Goal: Task Accomplishment & Management: Use online tool/utility

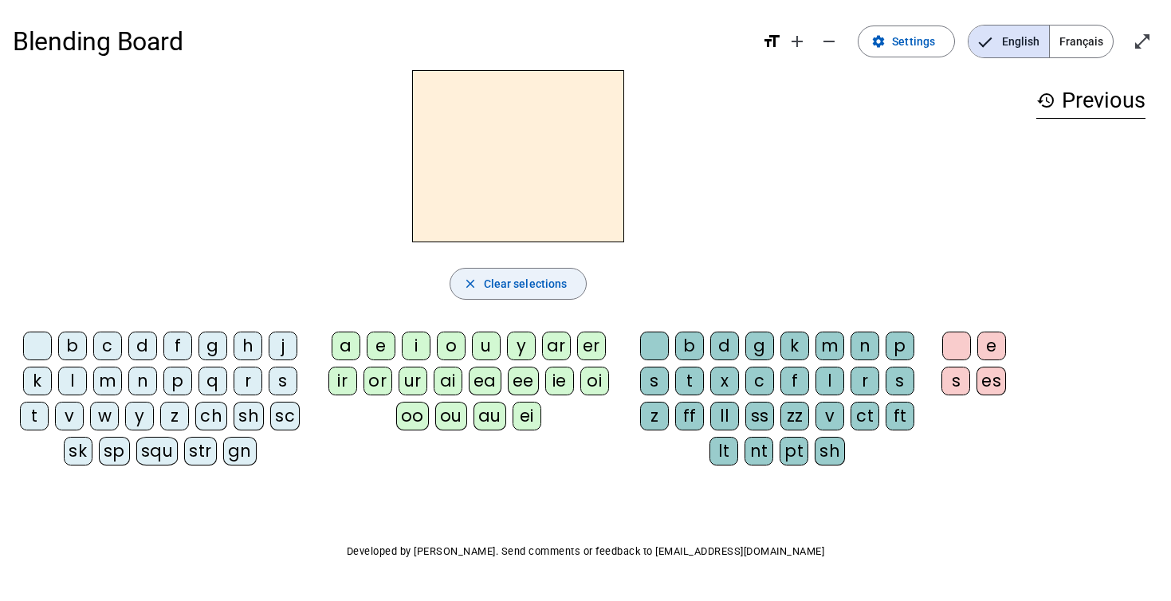
click at [524, 277] on span "Clear selections" at bounding box center [526, 283] width 84 height 19
click at [917, 37] on span "Settings" at bounding box center [913, 41] width 43 height 19
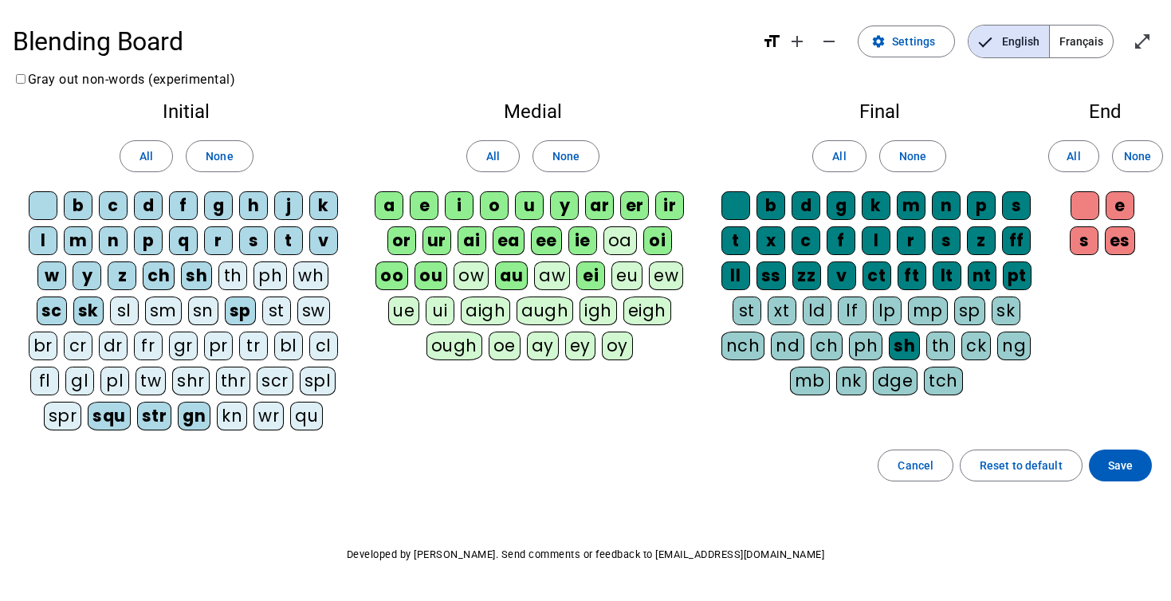
click at [830, 347] on div "ch" at bounding box center [827, 346] width 32 height 29
click at [616, 273] on div "eu" at bounding box center [626, 275] width 31 height 29
click at [267, 275] on div "ph" at bounding box center [269, 275] width 33 height 29
click at [299, 422] on div "qu" at bounding box center [306, 416] width 33 height 29
click at [1130, 465] on span "Save" at bounding box center [1120, 465] width 25 height 19
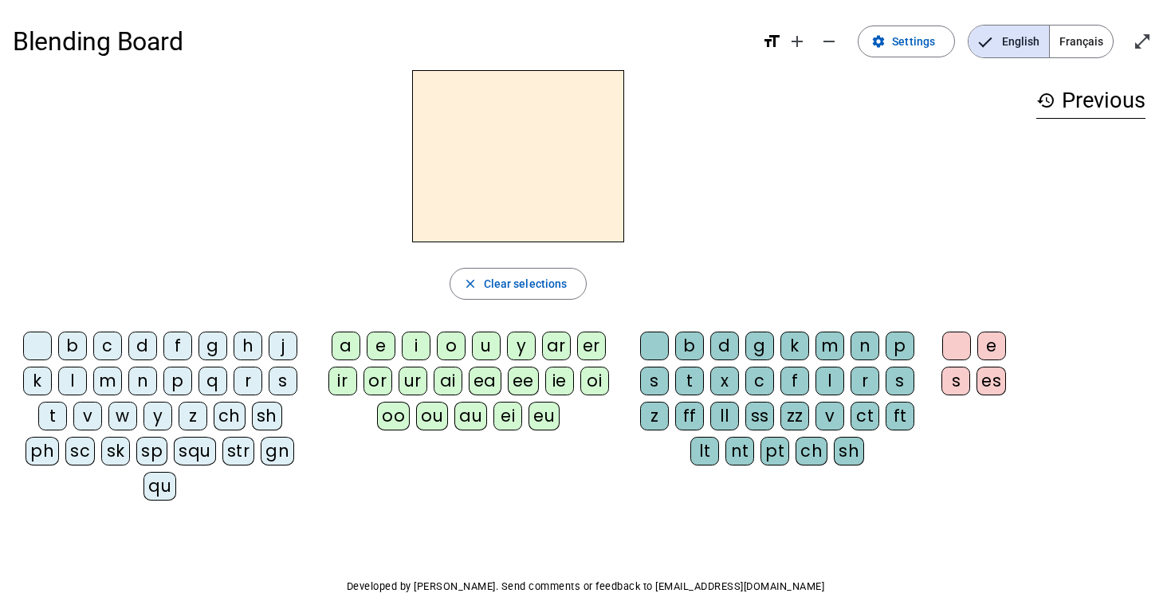
click at [153, 3] on div "Blending Board format_size add remove settings Settings English Français open_i…" at bounding box center [585, 340] width 1171 height 681
click at [153, 1] on div "Blending Board format_size add remove settings Settings English Français open_i…" at bounding box center [585, 340] width 1171 height 681
click at [349, 348] on div "a" at bounding box center [346, 346] width 29 height 29
click at [106, 371] on div "m" at bounding box center [107, 381] width 29 height 29
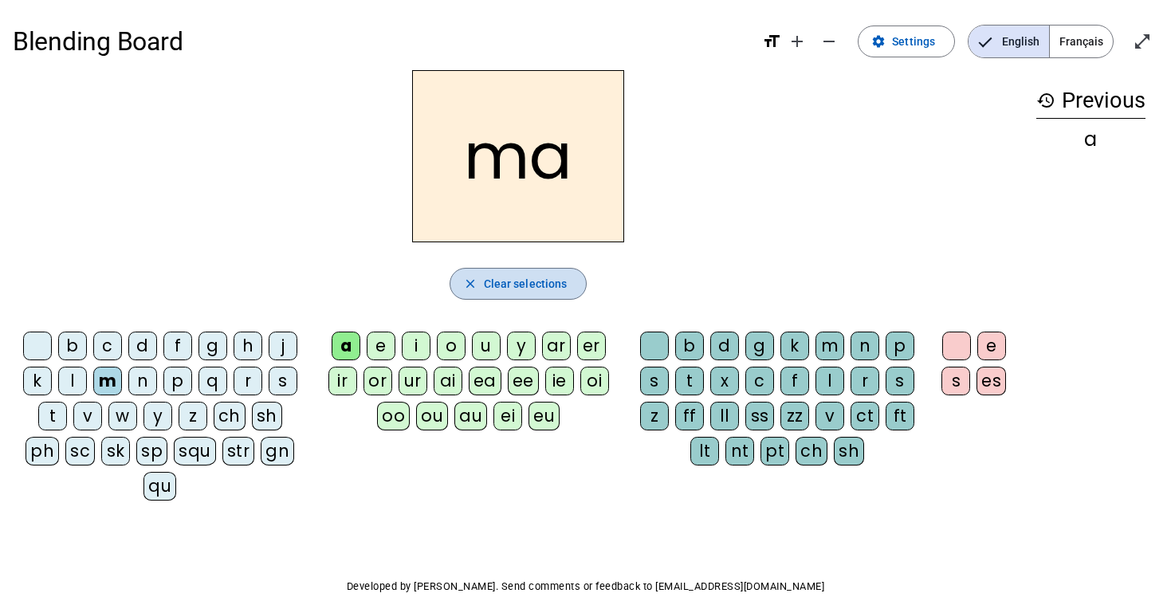
click at [569, 289] on span "button" at bounding box center [518, 284] width 136 height 38
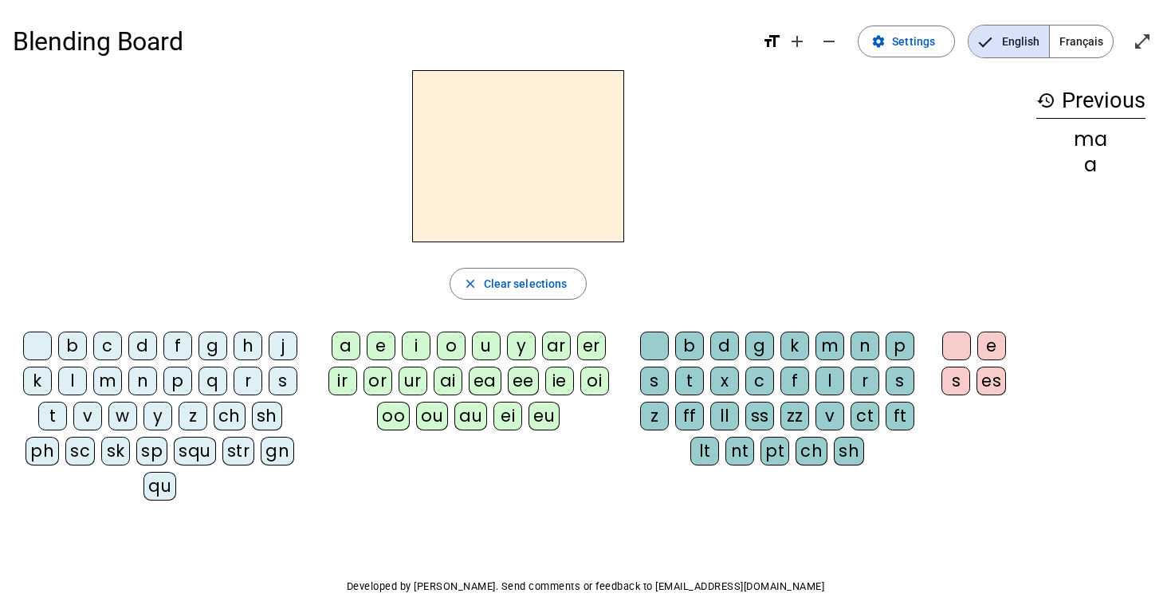
click at [73, 377] on div "l" at bounding box center [72, 381] width 29 height 29
click at [314, 395] on div "a e i o u y ar er ir or ur ai ea ee ie oi oo ou au ei eu" at bounding box center [472, 384] width 316 height 118
click at [344, 345] on div "a" at bounding box center [346, 346] width 29 height 29
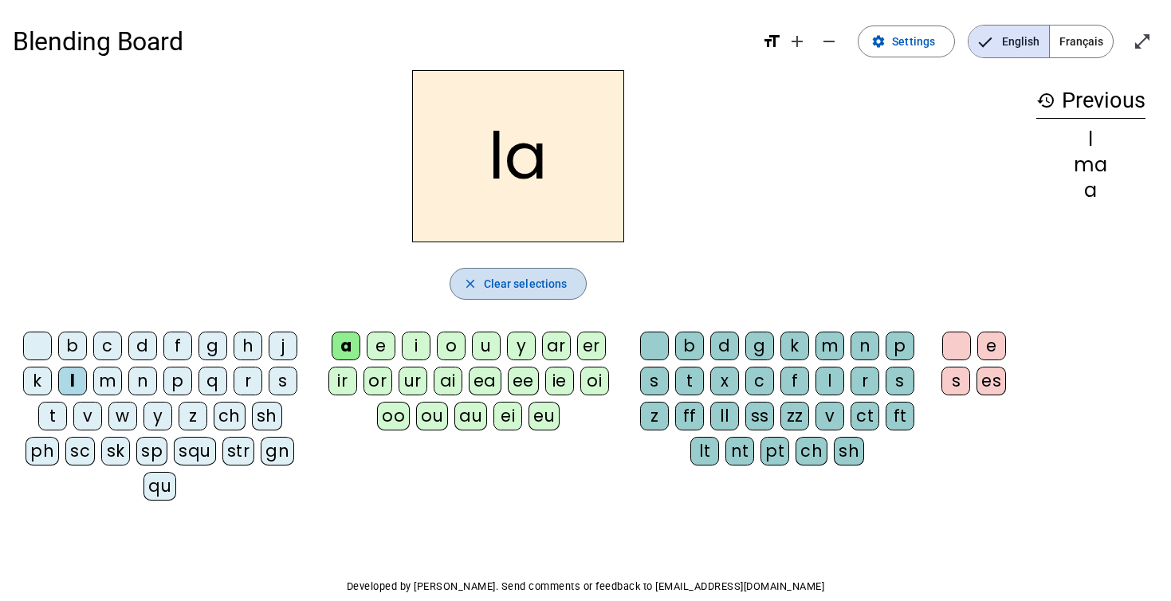
click at [572, 284] on span "button" at bounding box center [518, 284] width 136 height 38
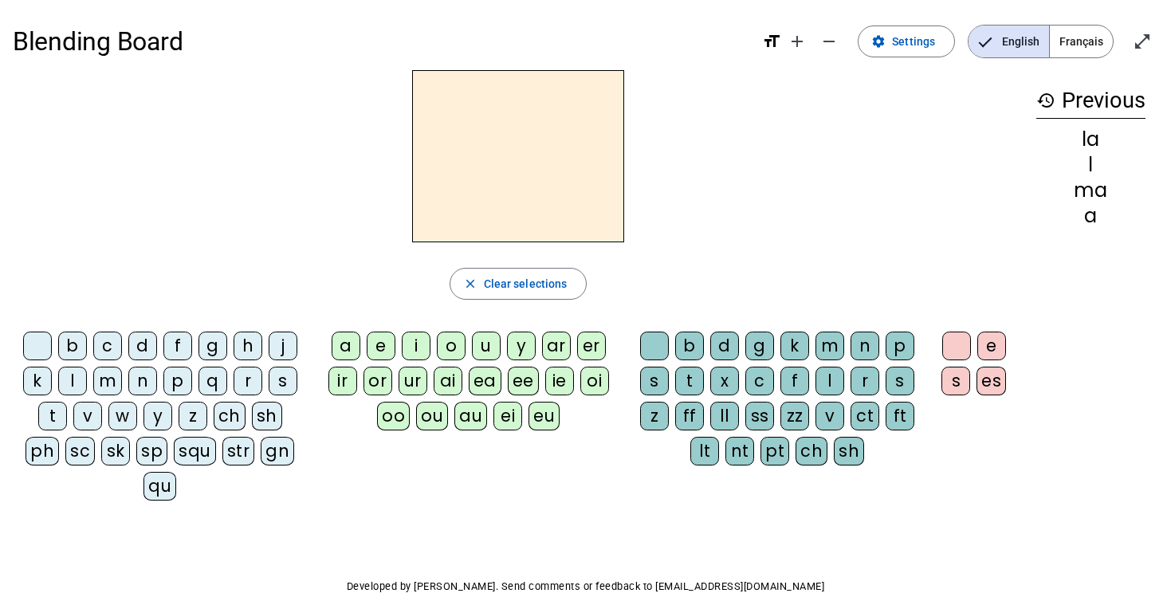
click at [345, 344] on div "a" at bounding box center [346, 346] width 29 height 29
click at [112, 377] on div "m" at bounding box center [107, 381] width 29 height 29
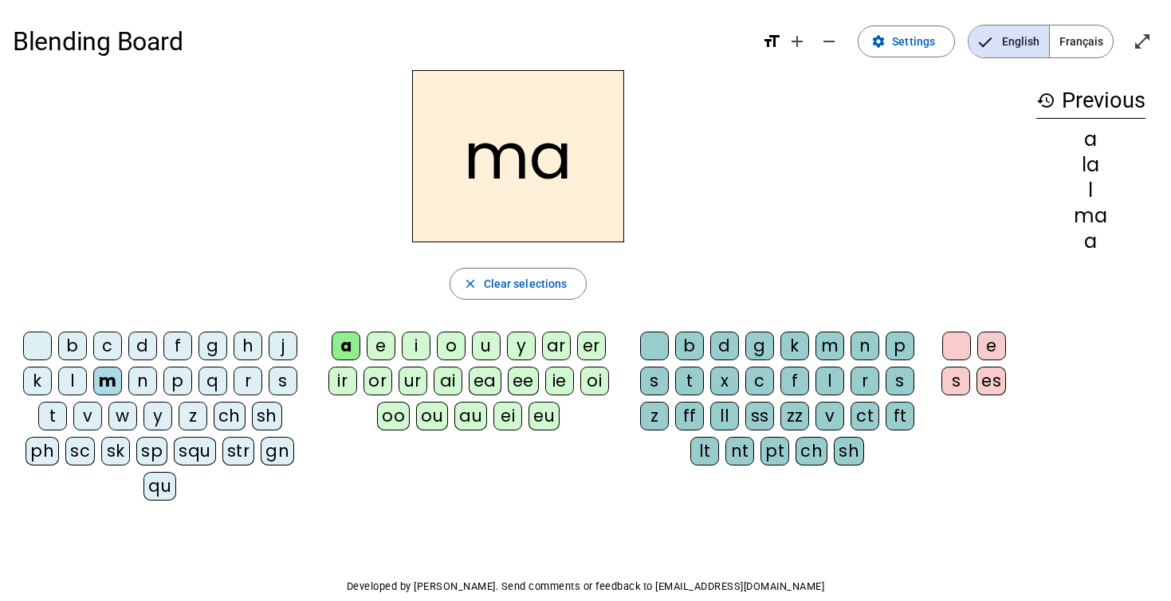
click at [836, 382] on div "l" at bounding box center [829, 381] width 29 height 29
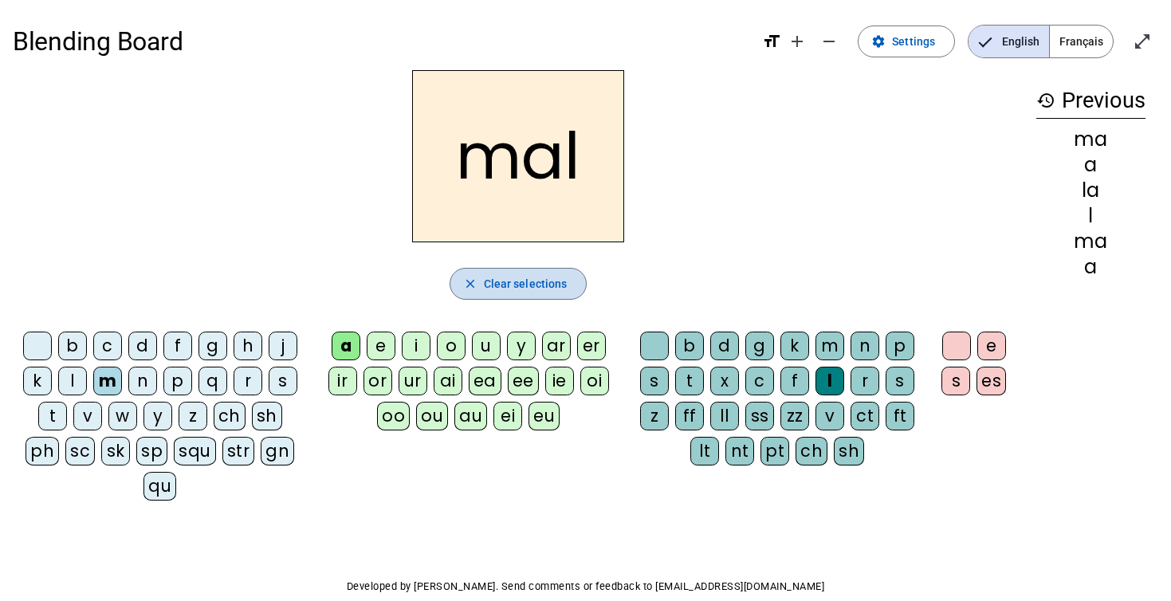
drag, startPoint x: 560, startPoint y: 269, endPoint x: 551, endPoint y: 271, distance: 9.7
click at [551, 271] on span "button" at bounding box center [518, 284] width 136 height 38
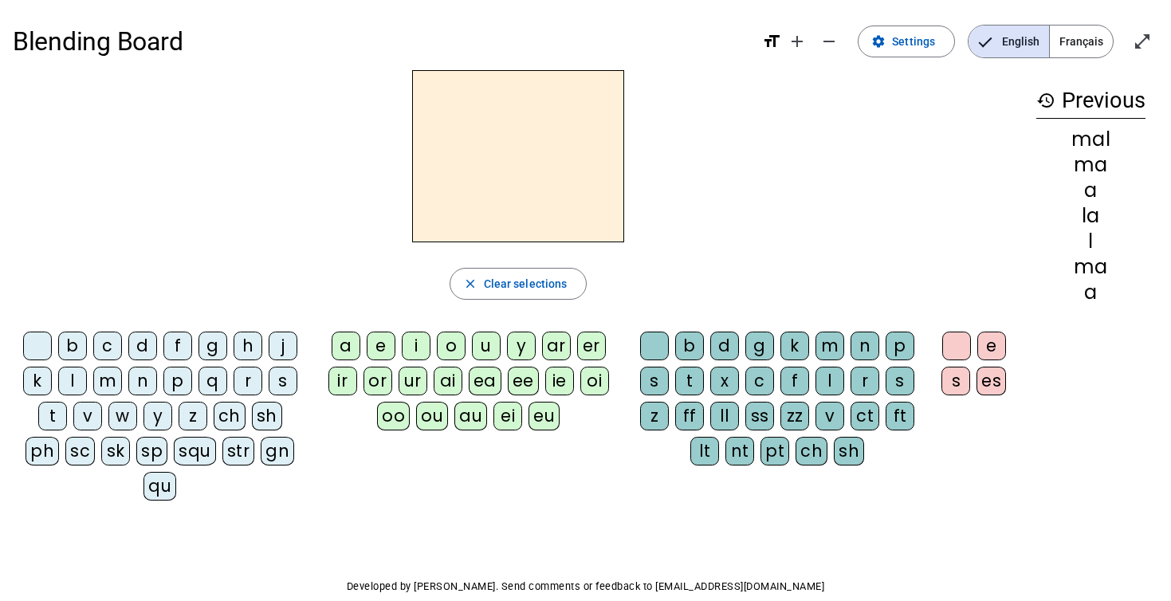
click at [390, 359] on div "e" at bounding box center [381, 346] width 29 height 29
click at [67, 381] on div "l" at bounding box center [72, 381] width 29 height 29
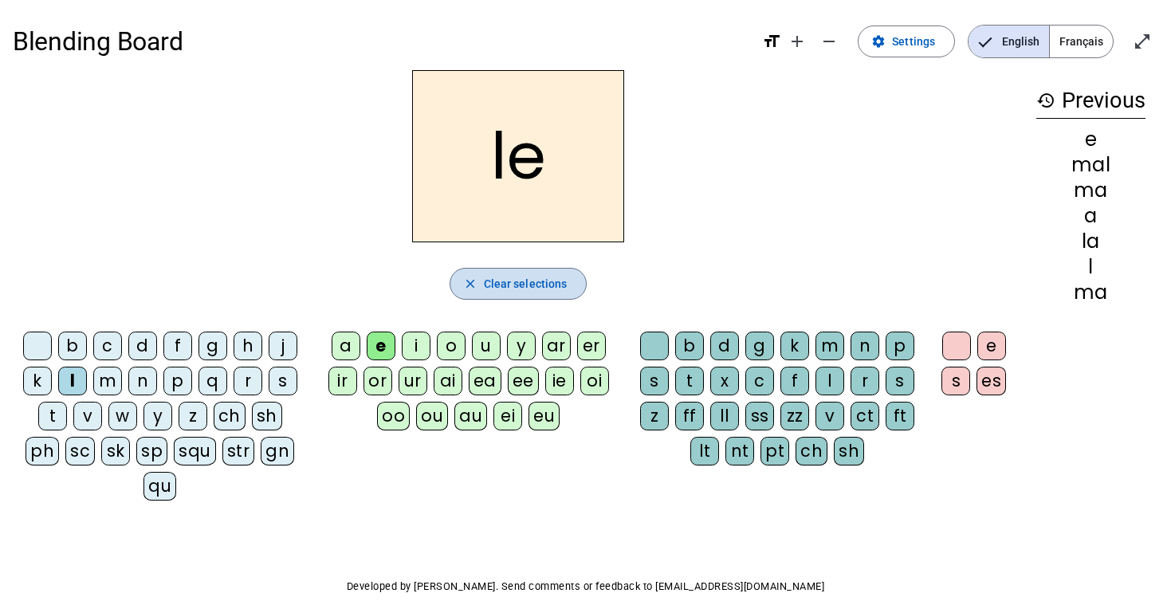
click at [538, 276] on span "Clear selections" at bounding box center [526, 283] width 84 height 19
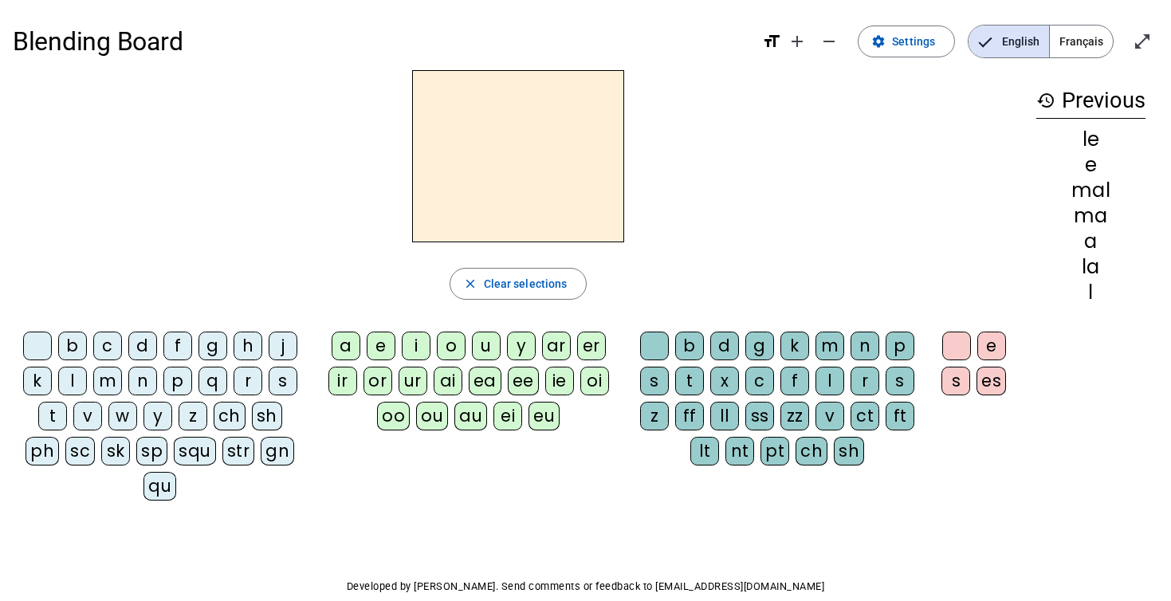
click at [281, 384] on div "s" at bounding box center [283, 381] width 29 height 29
click at [337, 335] on div "a" at bounding box center [346, 346] width 29 height 29
click at [830, 352] on div "m" at bounding box center [829, 346] width 29 height 29
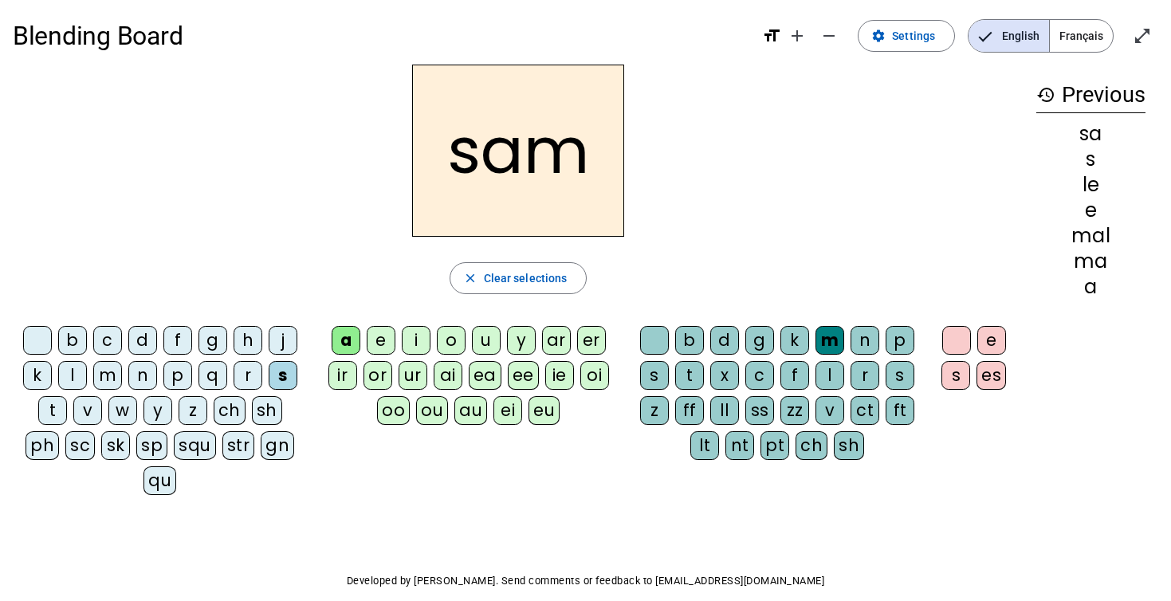
scroll to position [7, 0]
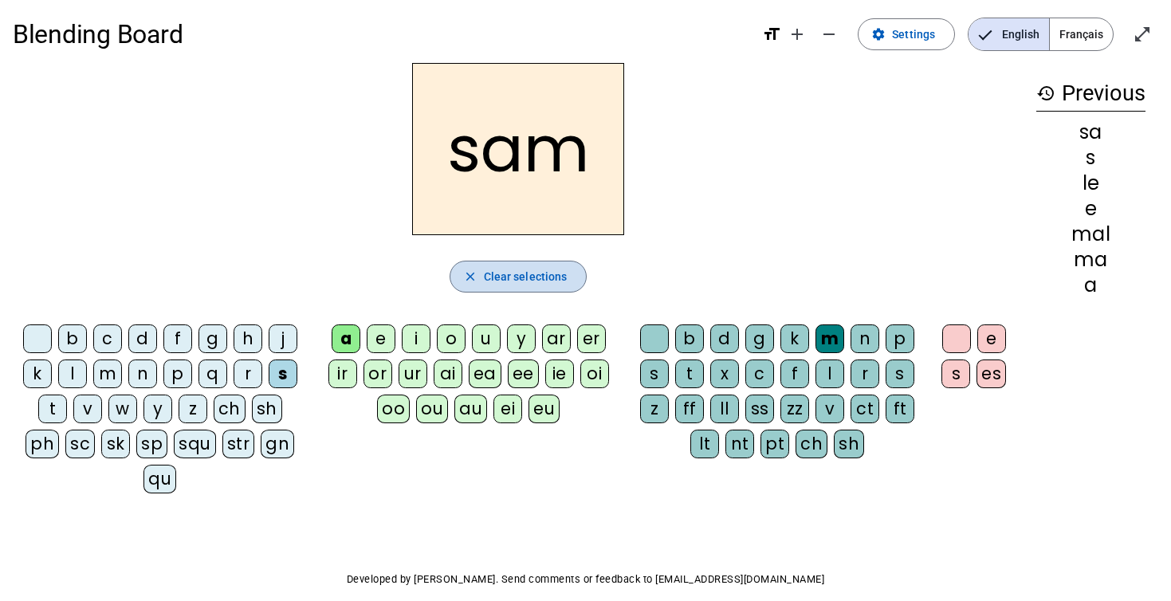
click at [564, 275] on span "Clear selections" at bounding box center [526, 276] width 84 height 19
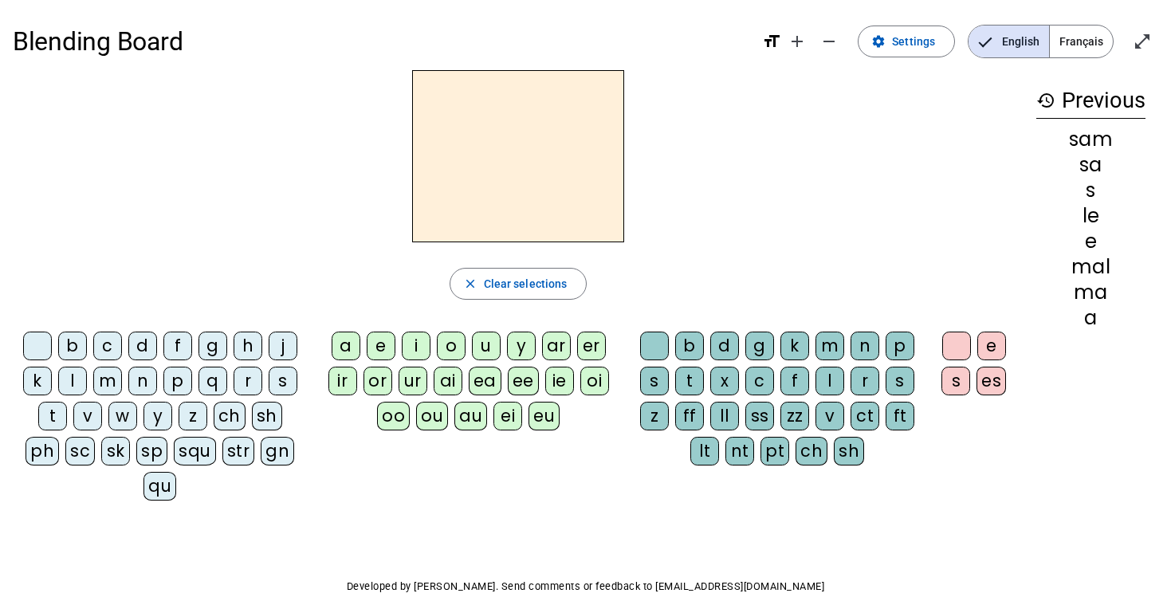
scroll to position [0, 0]
drag, startPoint x: 97, startPoint y: 403, endPoint x: 193, endPoint y: 418, distance: 96.7
click at [193, 418] on div "b c d f g h j k l m n p q r s t v w y z ch sh ph sc sk sp squ str gn qu" at bounding box center [163, 419] width 289 height 175
click at [241, 292] on div "close Clear selections" at bounding box center [518, 284] width 1011 height 32
drag, startPoint x: 171, startPoint y: 406, endPoint x: 257, endPoint y: 310, distance: 129.3
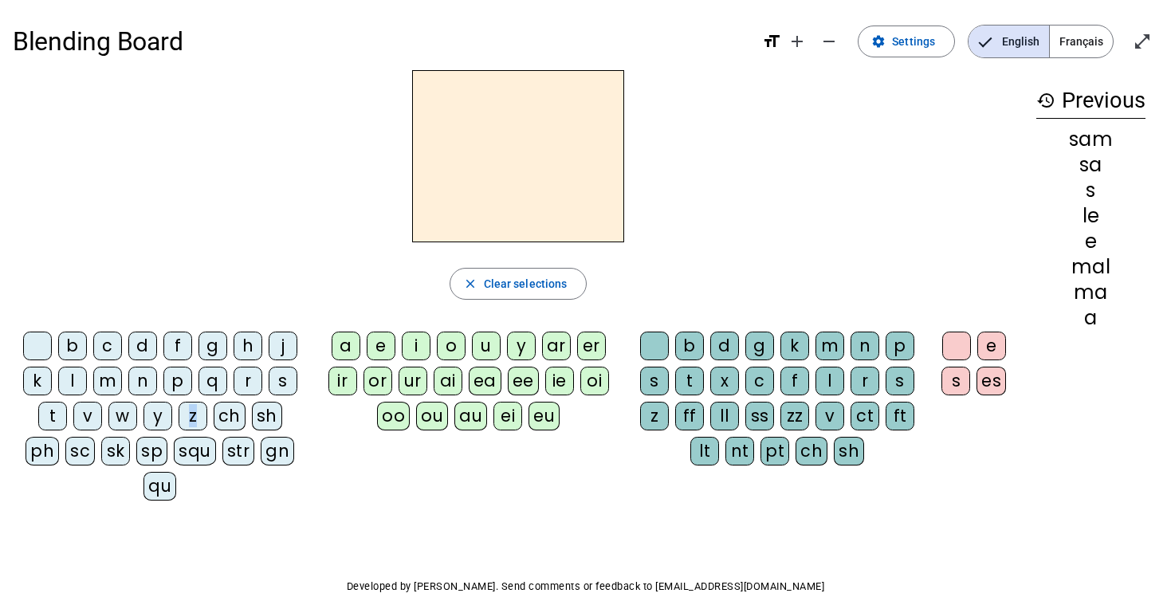
click at [257, 310] on div "close Clear selections b c d f g h j k l m n p q r s t v w y z ch sh ph sc sk s…" at bounding box center [518, 291] width 1011 height 443
drag, startPoint x: 179, startPoint y: 420, endPoint x: 103, endPoint y: 568, distance: 166.8
click at [103, 568] on div "Blending Board format_size add remove settings Settings English Français open_i…" at bounding box center [585, 340] width 1171 height 681
click at [140, 379] on div "n" at bounding box center [142, 381] width 29 height 29
drag, startPoint x: 201, startPoint y: 459, endPoint x: 213, endPoint y: 446, distance: 17.5
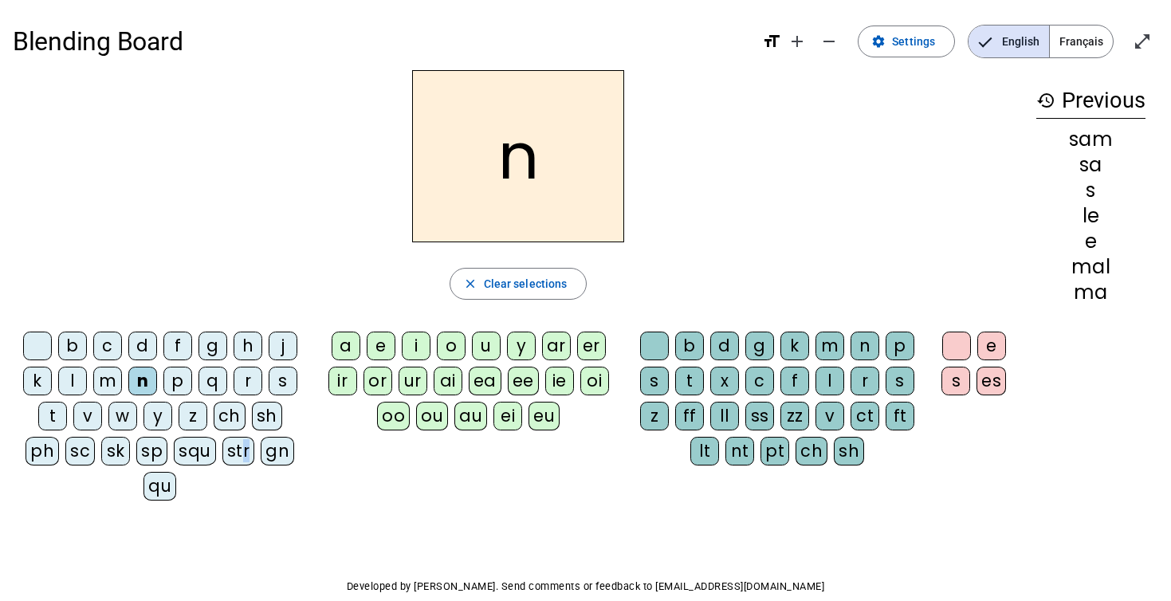
click at [222, 446] on div "str" at bounding box center [238, 451] width 33 height 29
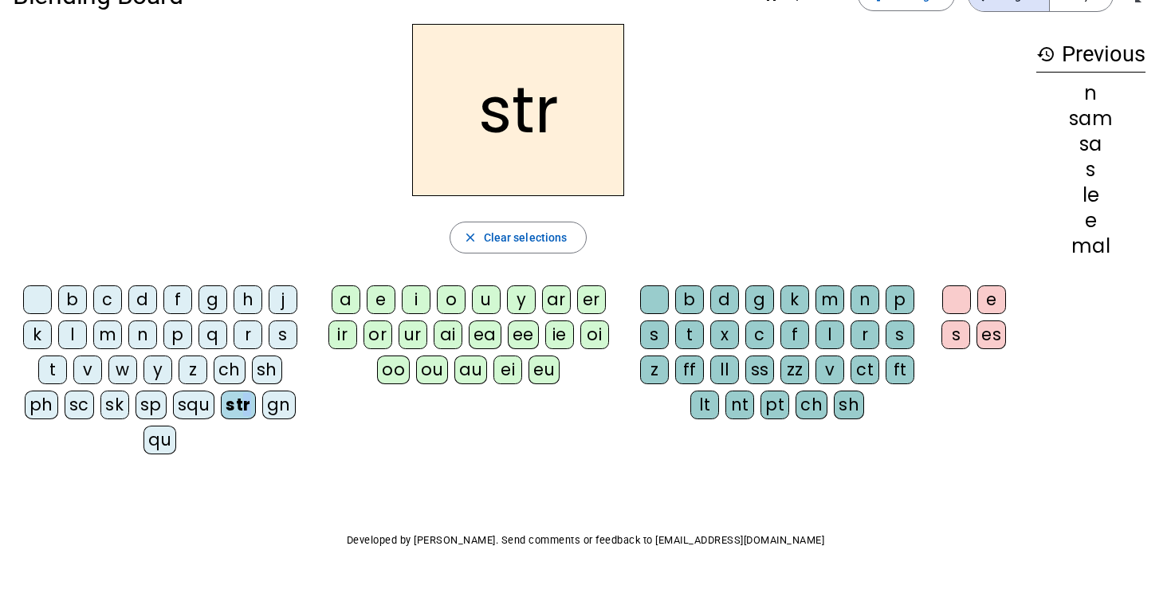
scroll to position [45, 0]
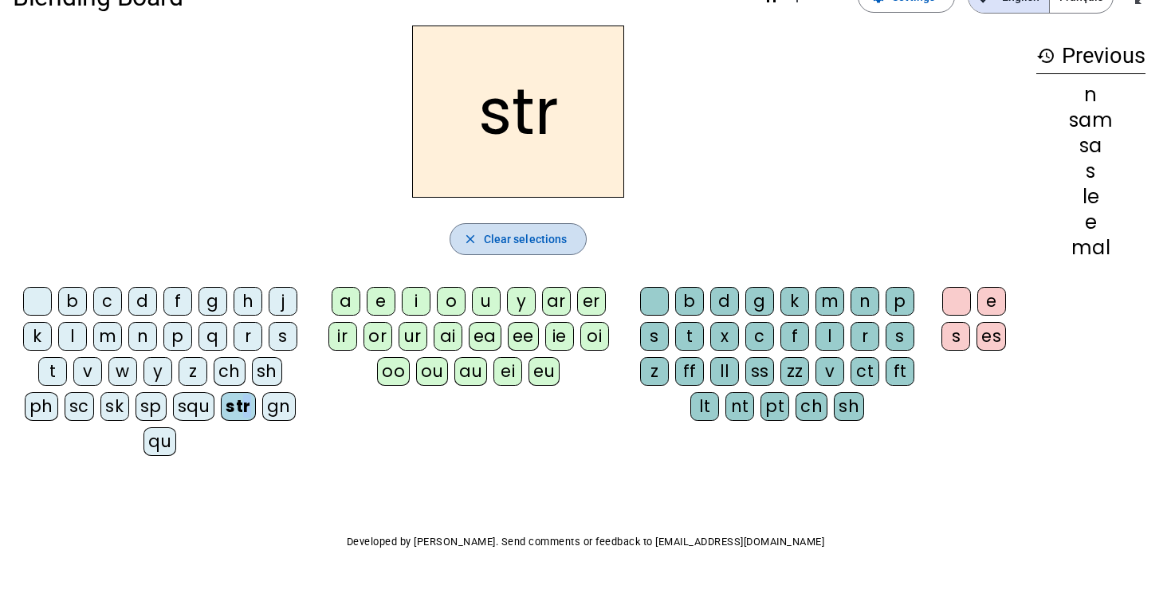
click at [533, 238] on span "Clear selections" at bounding box center [526, 239] width 84 height 19
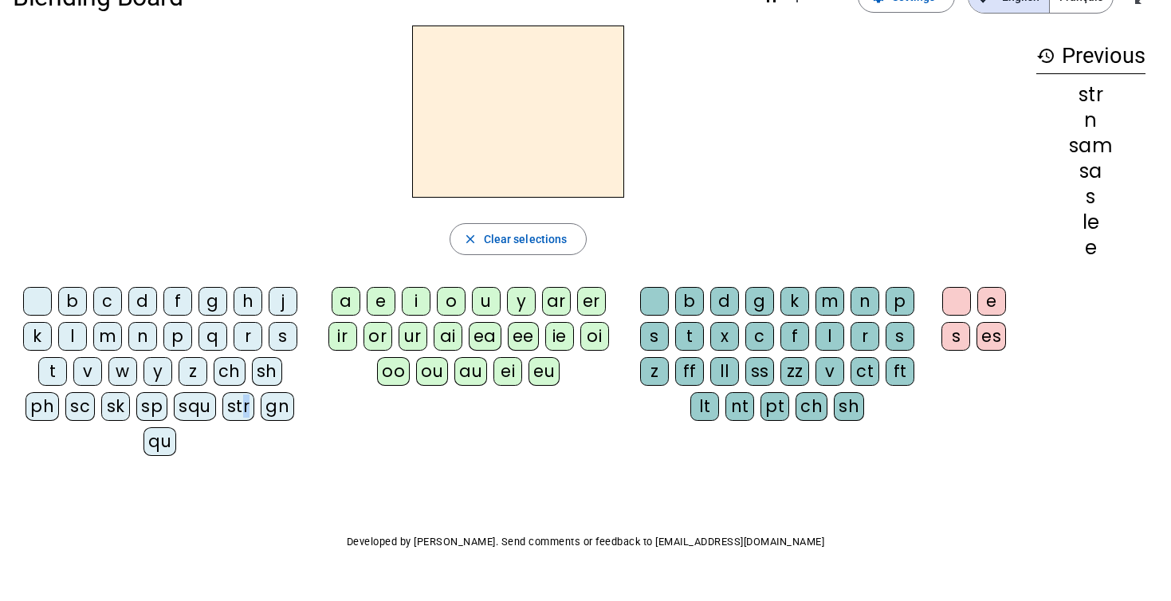
click at [143, 235] on div "close Clear selections" at bounding box center [518, 239] width 1011 height 32
click at [516, 287] on div "y" at bounding box center [521, 301] width 29 height 29
click at [795, 338] on div "f" at bounding box center [794, 336] width 29 height 29
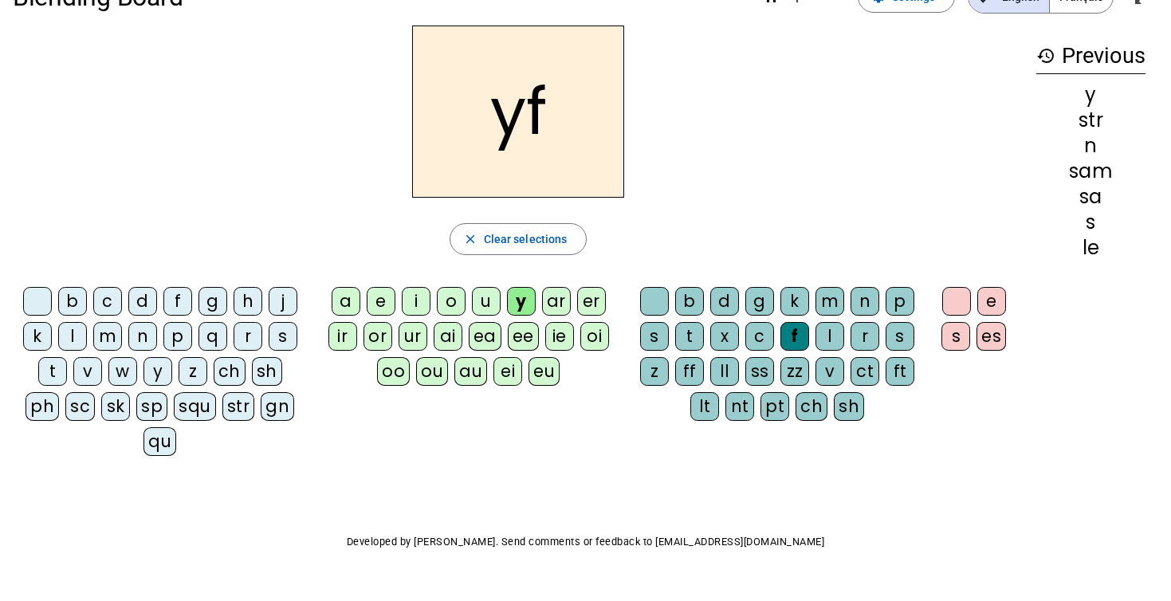
click at [292, 340] on div "s" at bounding box center [283, 336] width 29 height 29
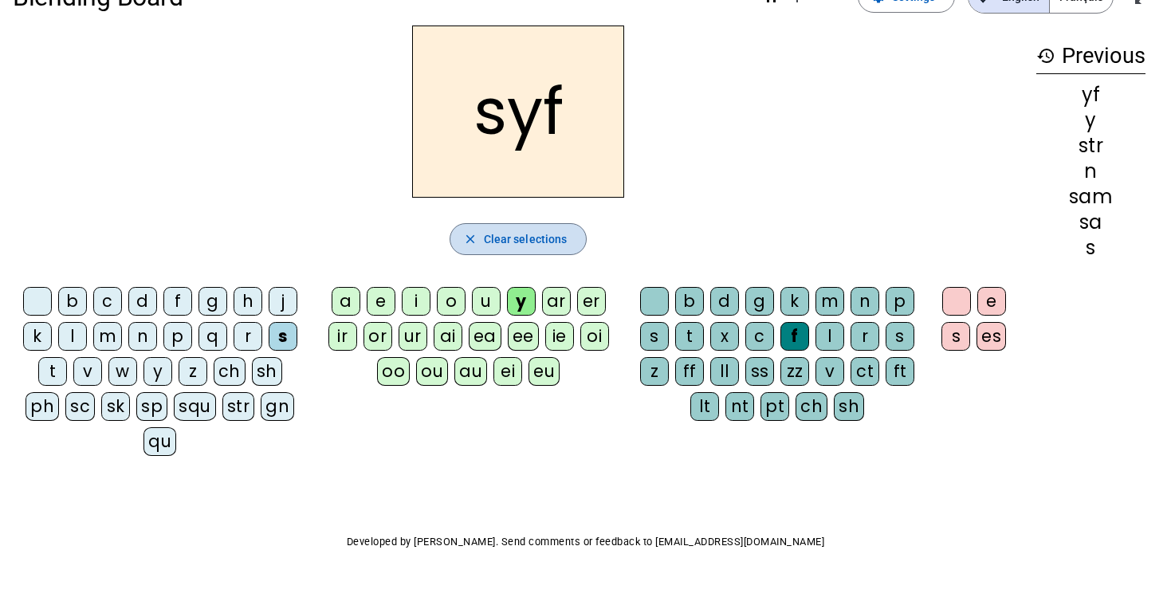
click at [524, 233] on span "Clear selections" at bounding box center [526, 239] width 84 height 19
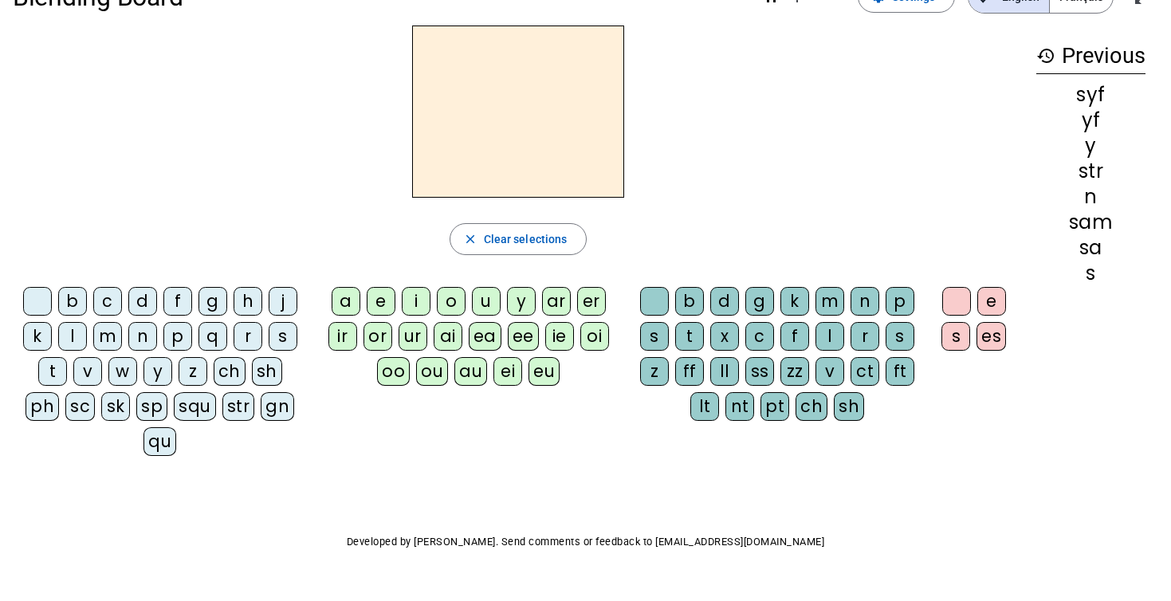
click at [177, 338] on div "p" at bounding box center [177, 336] width 29 height 29
click at [350, 293] on div "a" at bounding box center [346, 301] width 29 height 29
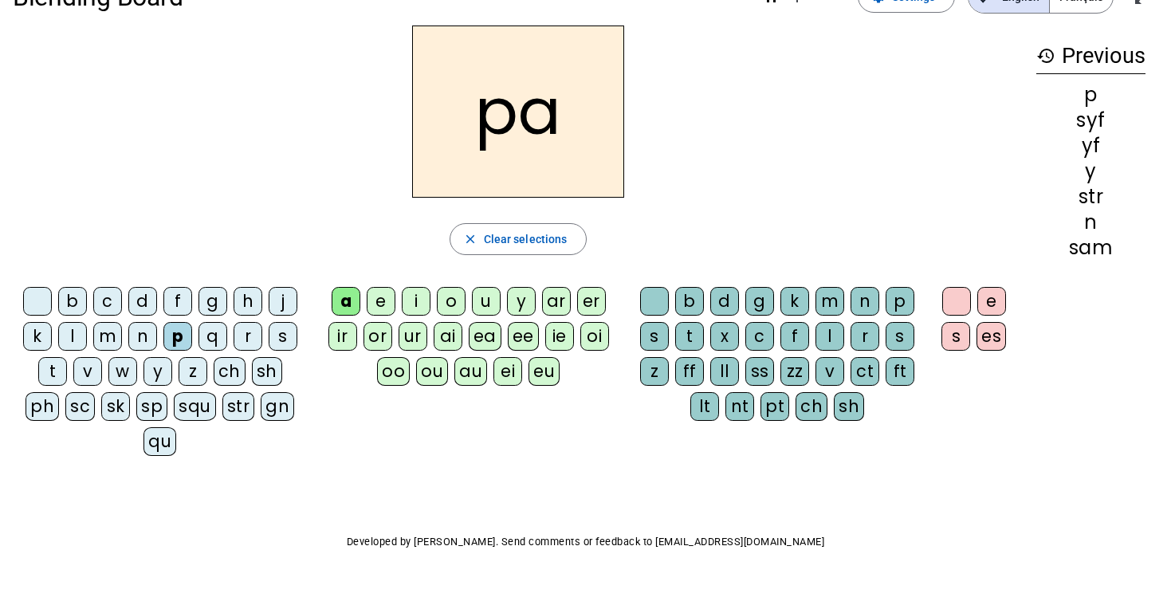
click at [414, 456] on div "Blending Board format_size add remove settings Settings English Français open_i…" at bounding box center [585, 295] width 1171 height 681
click at [464, 237] on mat-icon "close" at bounding box center [470, 239] width 14 height 14
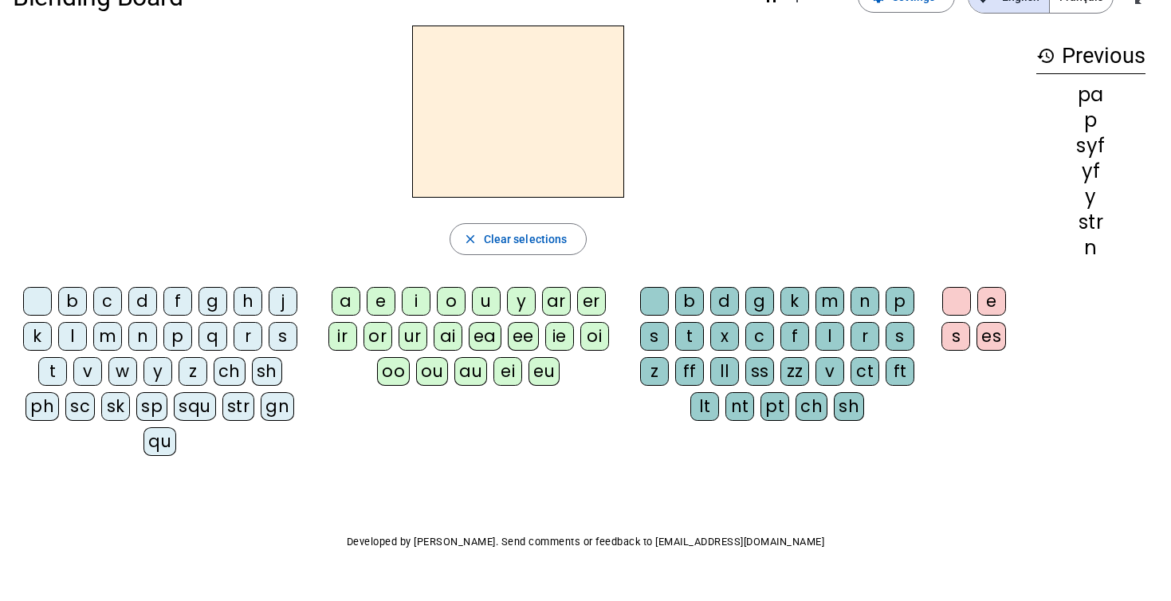
click at [469, 314] on letter-bubble "o" at bounding box center [454, 304] width 35 height 35
click at [73, 341] on div "l" at bounding box center [72, 336] width 29 height 29
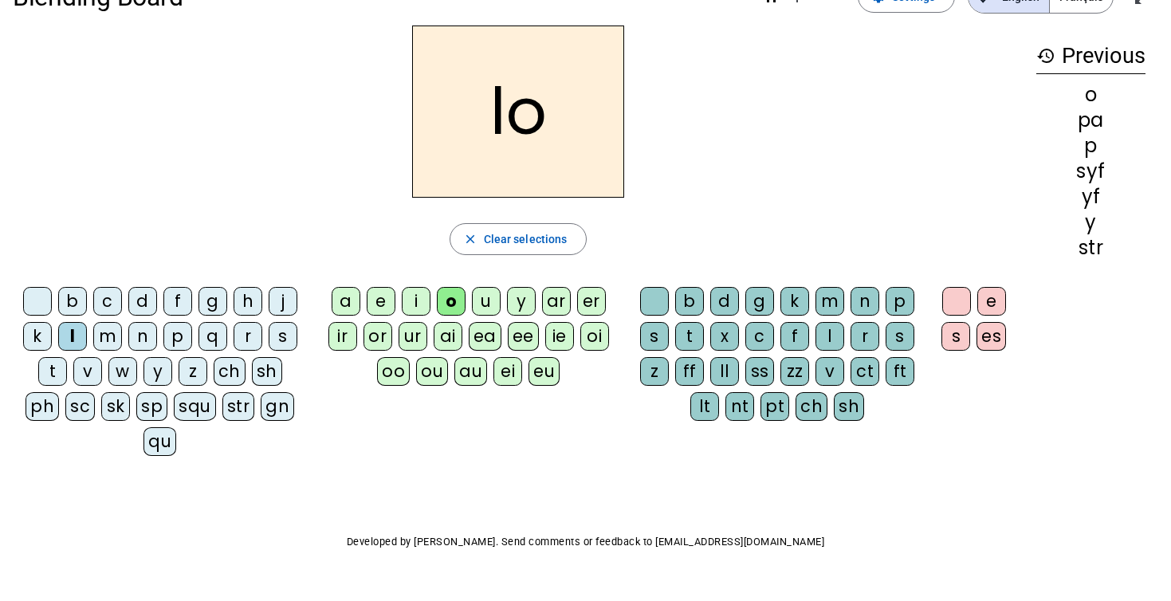
click at [359, 301] on div "a" at bounding box center [346, 301] width 29 height 29
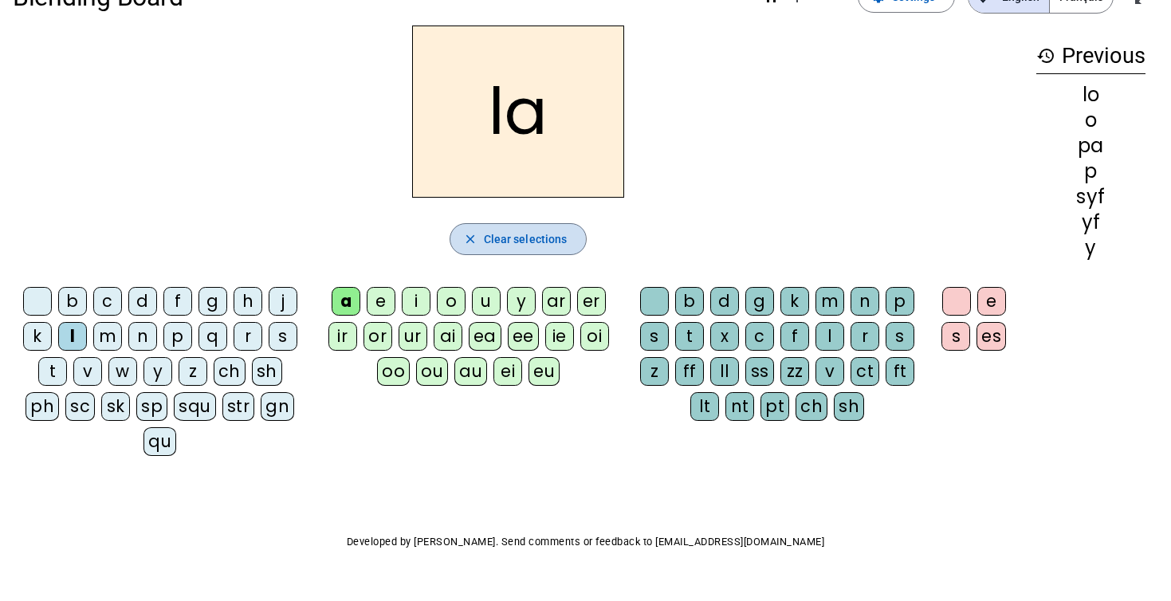
click at [477, 240] on mat-icon "close" at bounding box center [470, 239] width 14 height 14
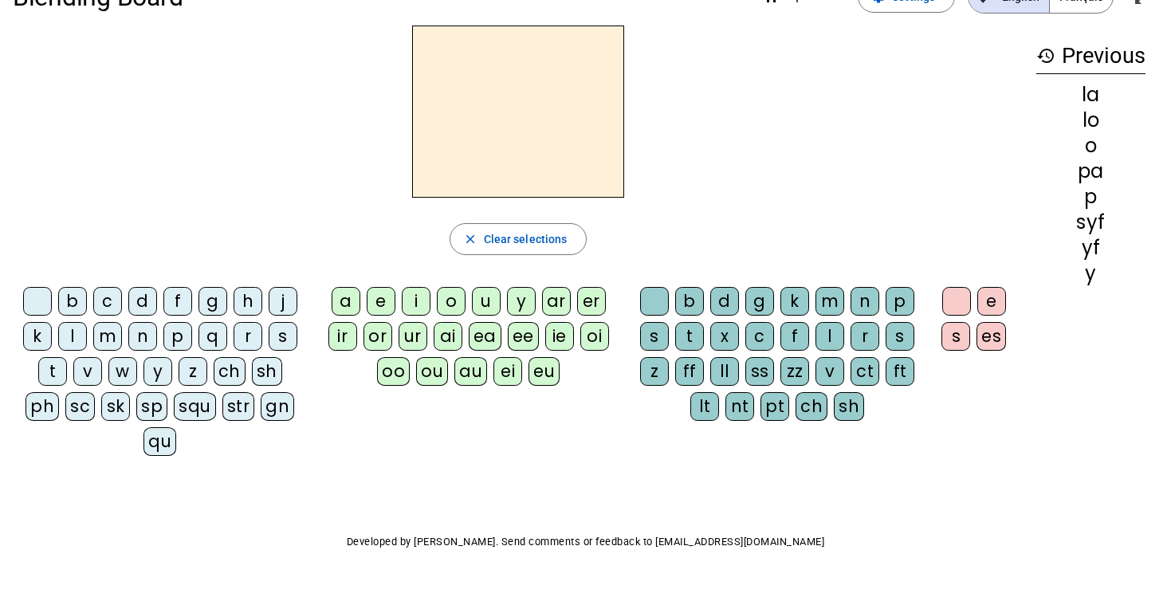
click at [285, 305] on div "j" at bounding box center [283, 301] width 29 height 29
click at [383, 301] on div "e" at bounding box center [381, 301] width 29 height 29
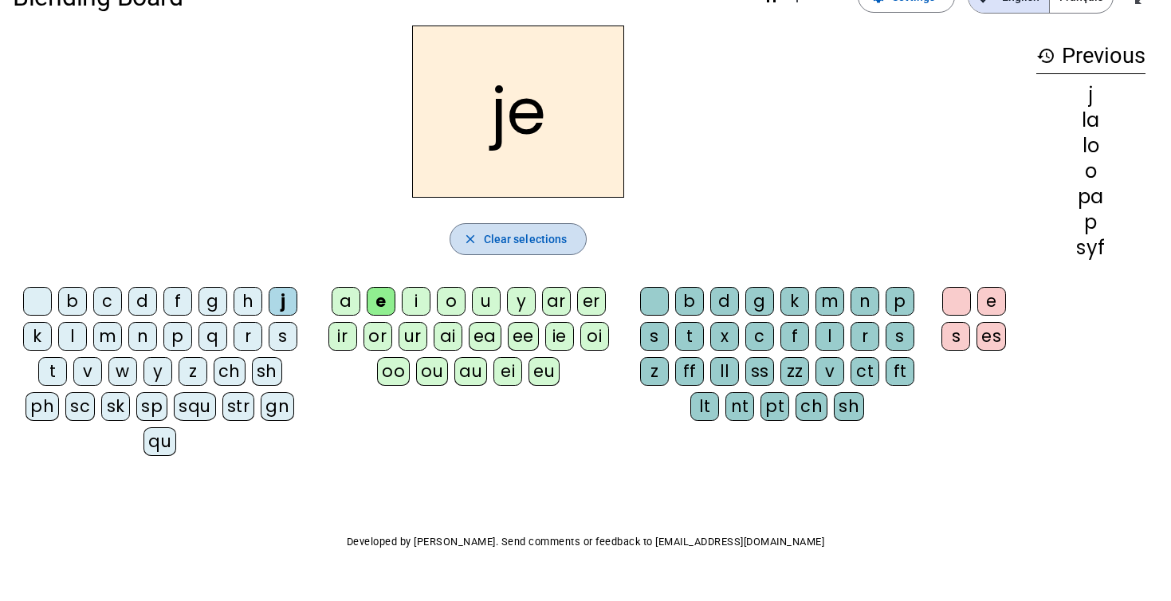
click at [485, 241] on span "Clear selections" at bounding box center [526, 239] width 84 height 19
